Goal: Information Seeking & Learning: Learn about a topic

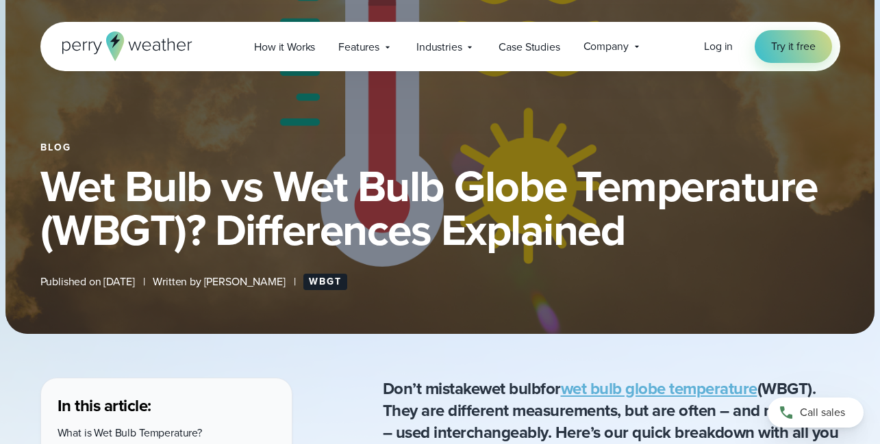
scroll to position [129, 0]
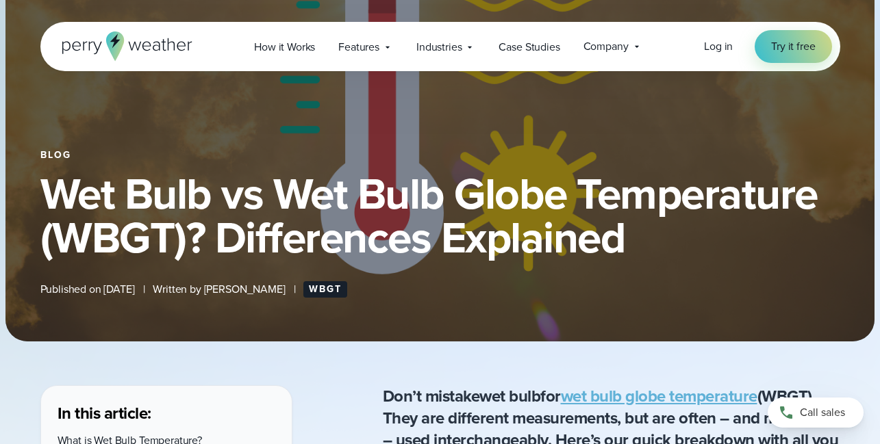
drag, startPoint x: 250, startPoint y: 286, endPoint x: 303, endPoint y: 293, distance: 53.2
click at [303, 293] on div "Published on August 24, 2021 | Written by Colin Perry | WBGT" at bounding box center [193, 289] width 307 height 16
copy span "Colin Perry"
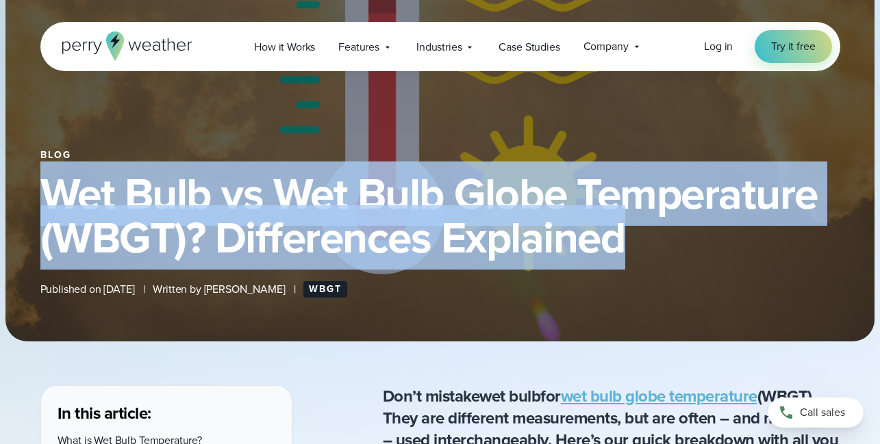
drag, startPoint x: 40, startPoint y: 194, endPoint x: 639, endPoint y: 259, distance: 601.8
click at [639, 259] on h1 "Wet Bulb vs Wet Bulb Globe Temperature (WBGT)? Differences Explained" at bounding box center [440, 216] width 800 height 88
copy h1 "Wet Bulb vs Wet Bulb Globe Temperature (WBGT)? Differences Explained"
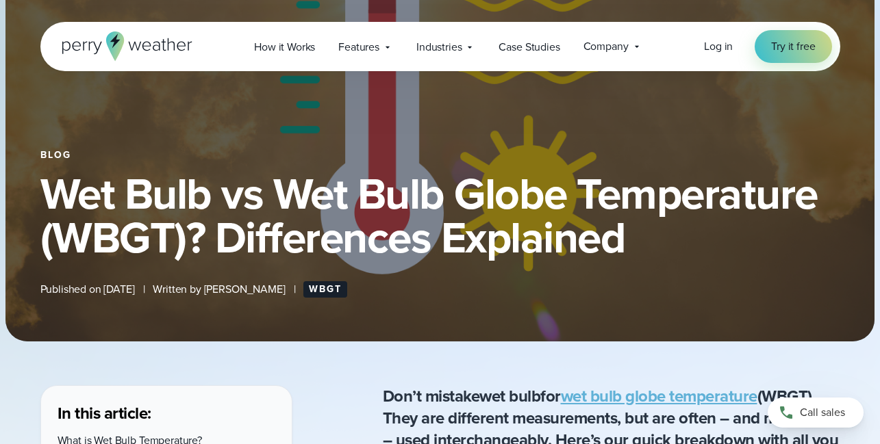
drag, startPoint x: 55, startPoint y: 47, endPoint x: 194, endPoint y: 45, distance: 138.3
click at [194, 45] on div "Open Menu Log in Try it free How it Works" at bounding box center [440, 46] width 800 height 49
drag, startPoint x: 194, startPoint y: 44, endPoint x: 64, endPoint y: 42, distance: 130.1
click at [64, 42] on div "Open Menu Log in Try it free How it Works" at bounding box center [440, 46] width 800 height 49
drag, startPoint x: 53, startPoint y: 51, endPoint x: 191, endPoint y: 40, distance: 138.7
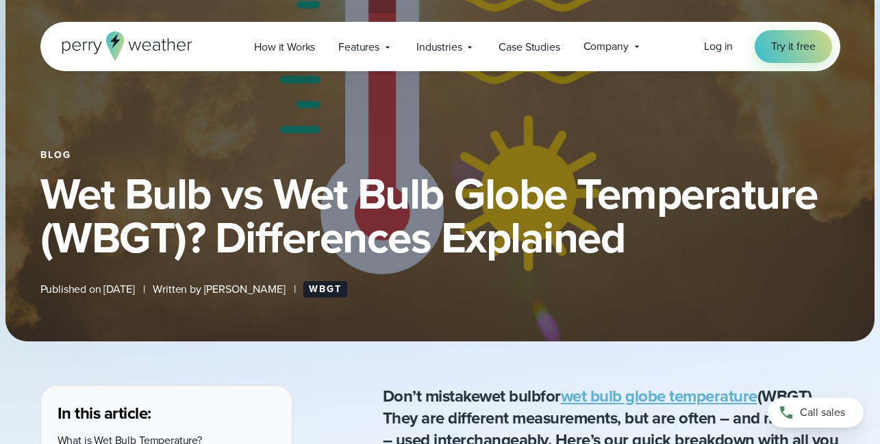
click at [191, 40] on div "Open Menu Log in Try it free How it Works" at bounding box center [440, 46] width 800 height 49
drag, startPoint x: 199, startPoint y: 46, endPoint x: 51, endPoint y: 47, distance: 147.2
click at [51, 47] on div "Open Menu Log in Try it free How it Works" at bounding box center [440, 46] width 800 height 49
drag, startPoint x: 44, startPoint y: 44, endPoint x: 121, endPoint y: 43, distance: 76.7
click at [121, 43] on div "Open Menu Log in Try it free How it Works" at bounding box center [440, 46] width 800 height 49
